Goal: Check status: Check status

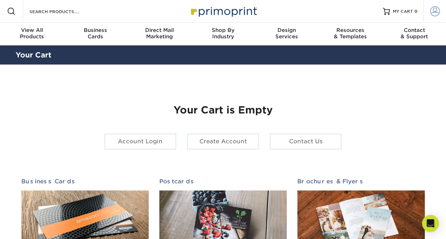
type input "[EMAIL_ADDRESS][DOMAIN_NAME]"
click at [432, 8] on span at bounding box center [435, 11] width 10 height 10
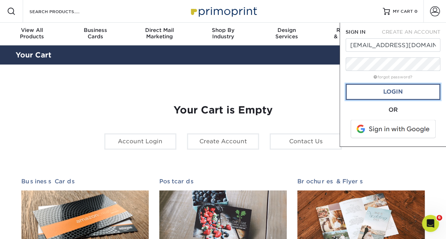
click at [403, 93] on link "Login" at bounding box center [392, 92] width 95 height 16
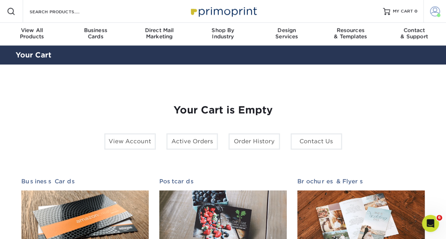
click at [432, 10] on span at bounding box center [435, 11] width 10 height 10
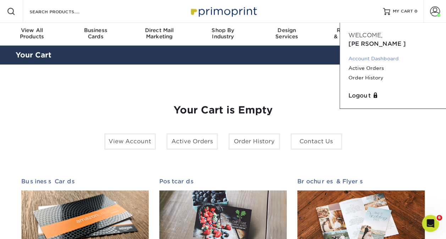
click at [370, 54] on link "Account Dashboard" at bounding box center [392, 59] width 89 height 10
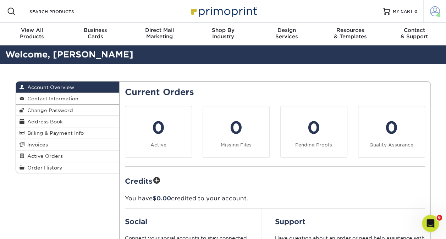
click at [434, 15] on span at bounding box center [435, 11] width 10 height 10
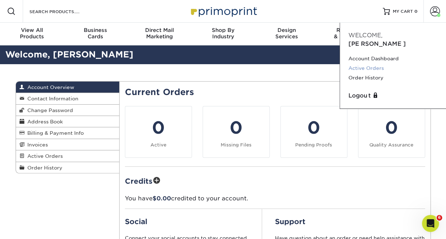
click at [380, 63] on link "Active Orders" at bounding box center [392, 68] width 89 height 10
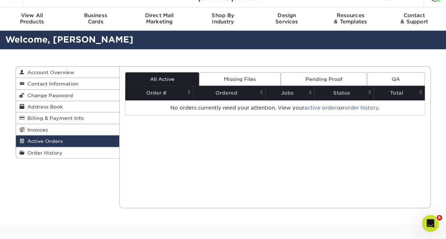
click at [301, 76] on link "Pending Proof" at bounding box center [323, 78] width 86 height 13
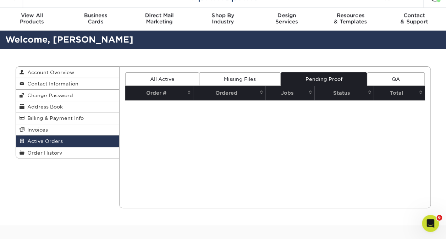
click at [246, 77] on link "Missing Files" at bounding box center [239, 78] width 81 height 13
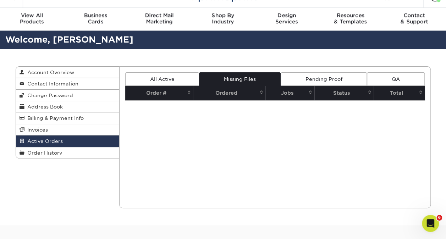
click at [183, 79] on link "All Active" at bounding box center [162, 78] width 74 height 13
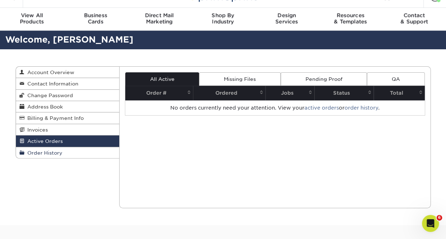
click at [70, 151] on link "Order History" at bounding box center [68, 152] width 104 height 11
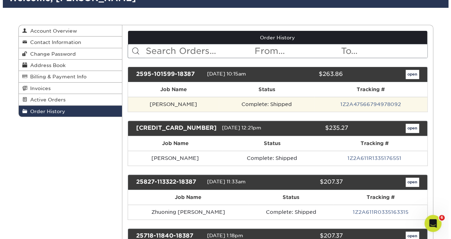
scroll to position [57, 0]
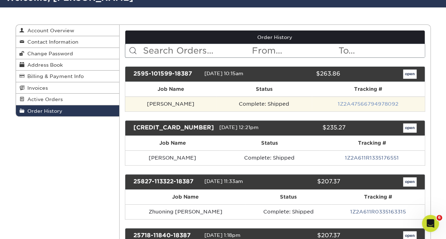
click at [352, 103] on link "1Z2A47566794978092" at bounding box center [367, 104] width 61 height 6
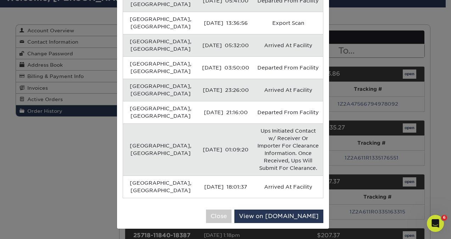
scroll to position [180, 0]
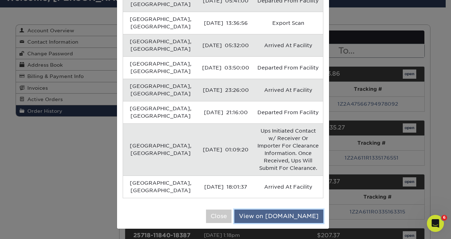
click at [282, 216] on link "View on [DOMAIN_NAME]" at bounding box center [278, 215] width 89 height 13
